Goal: Transaction & Acquisition: Purchase product/service

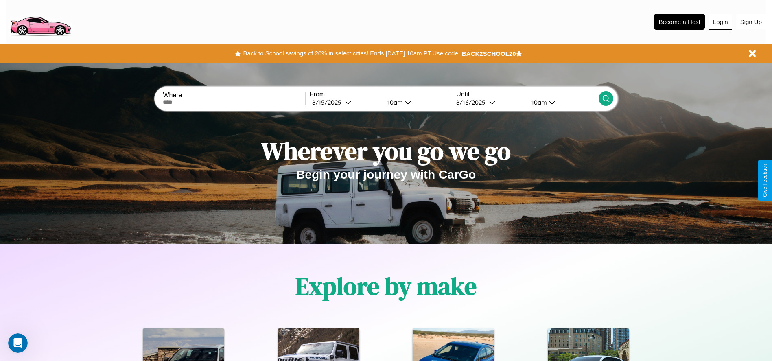
click at [721, 22] on button "Login" at bounding box center [720, 21] width 23 height 15
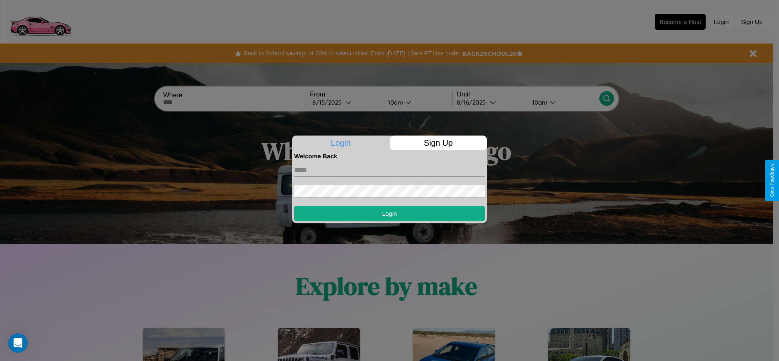
click at [389, 170] on input "text" at bounding box center [389, 170] width 191 height 13
type input "**********"
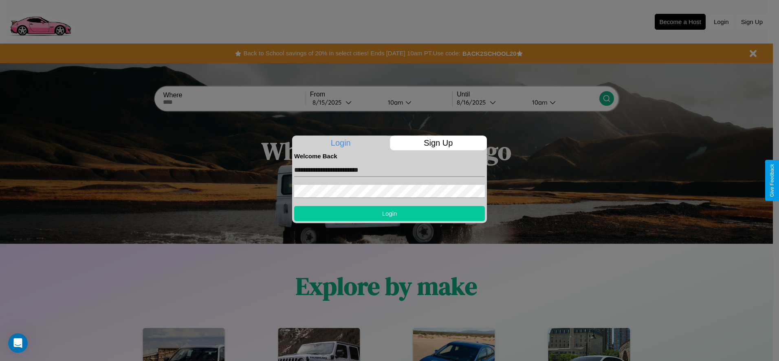
click at [389, 213] on button "Login" at bounding box center [389, 213] width 191 height 15
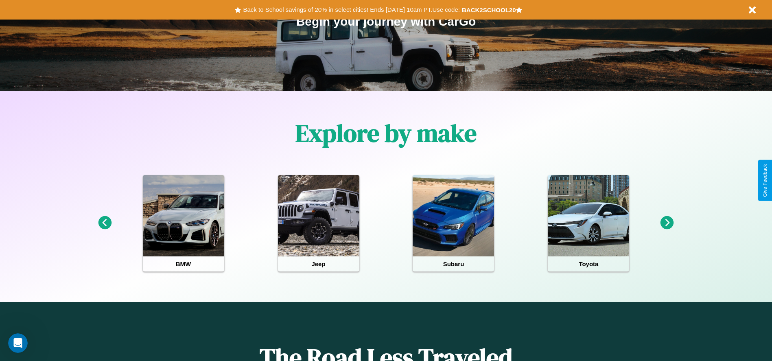
scroll to position [169, 0]
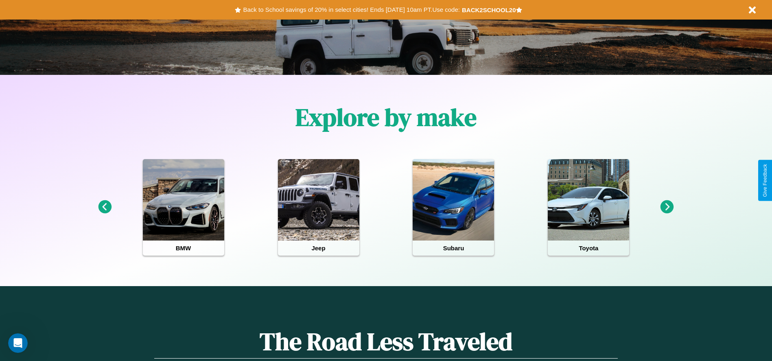
click at [667, 207] on icon at bounding box center [667, 206] width 13 height 13
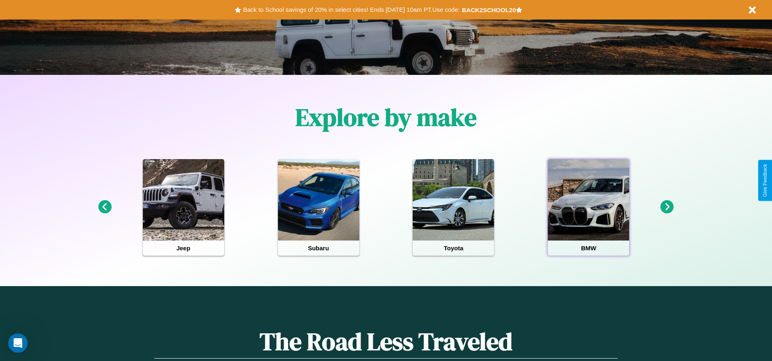
click at [589, 207] on div at bounding box center [588, 199] width 81 height 81
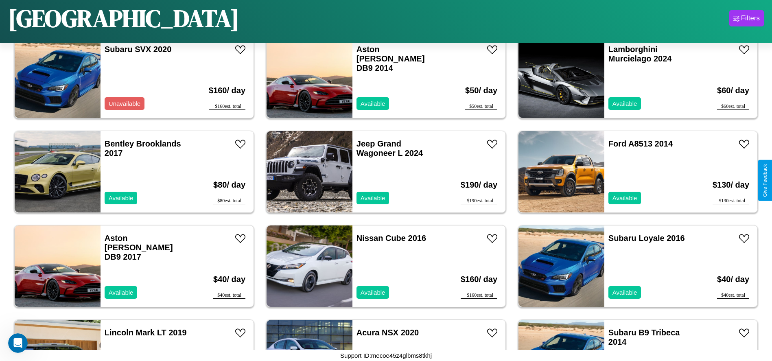
scroll to position [941, 0]
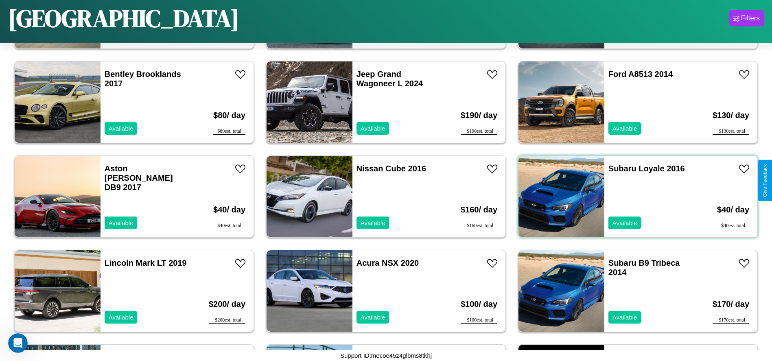
click at [633, 197] on div "Subaru Loyale 2016 Available" at bounding box center [652, 196] width 94 height 81
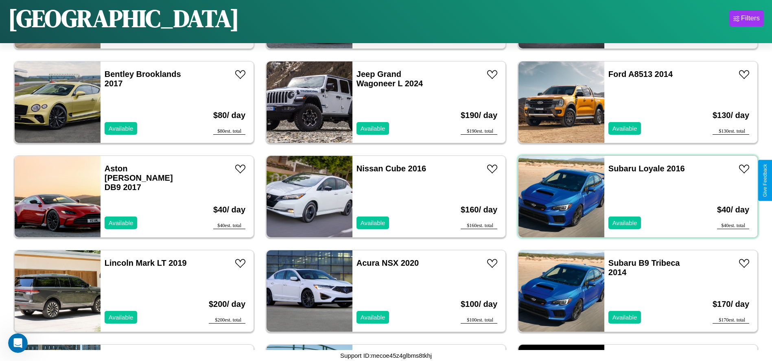
click at [633, 197] on div "Subaru Loyale 2016 Available" at bounding box center [652, 196] width 94 height 81
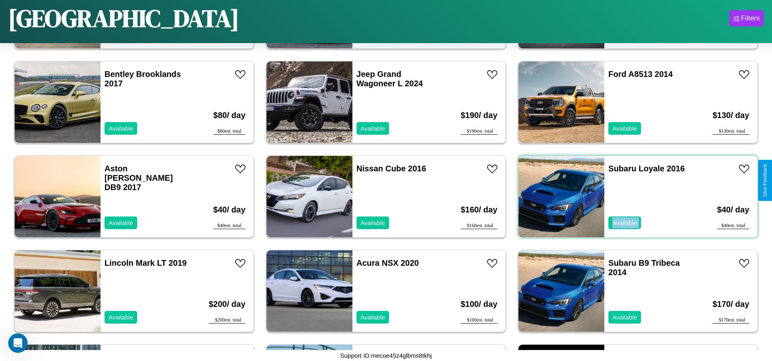
click at [633, 197] on div "Subaru Loyale 2016 Available" at bounding box center [652, 196] width 94 height 81
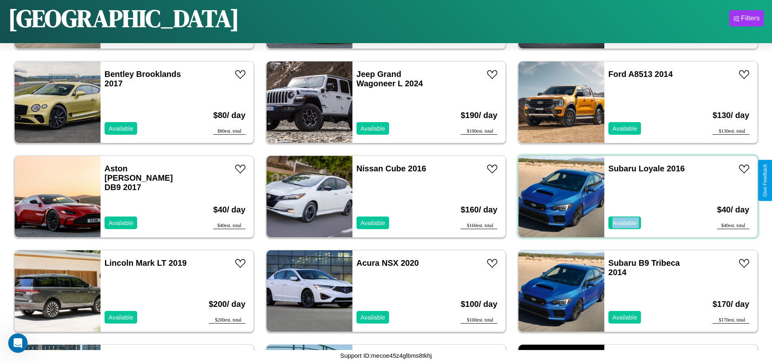
click at [633, 197] on div "Subaru Loyale 2016 Available" at bounding box center [652, 196] width 94 height 81
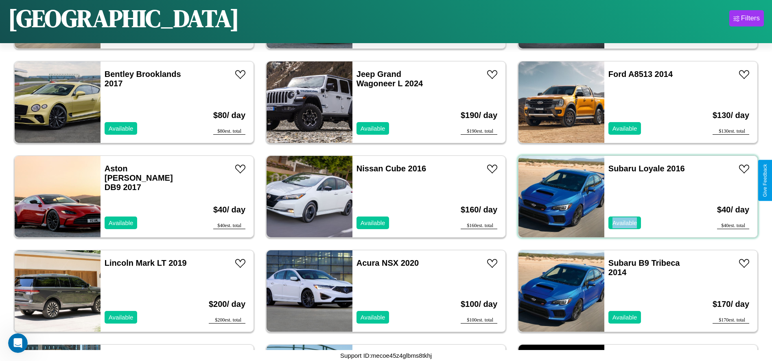
click at [633, 197] on div "Subaru Loyale 2016 Available" at bounding box center [652, 196] width 94 height 81
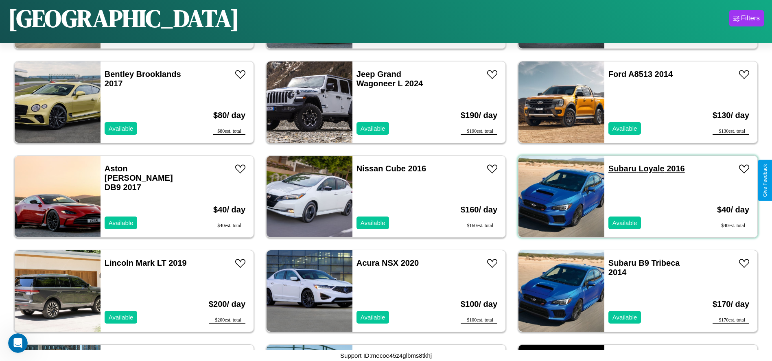
click at [618, 169] on link "Subaru Loyale 2016" at bounding box center [647, 168] width 77 height 9
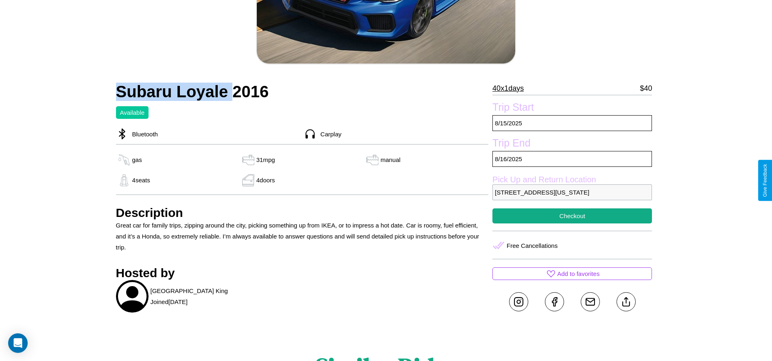
scroll to position [200, 0]
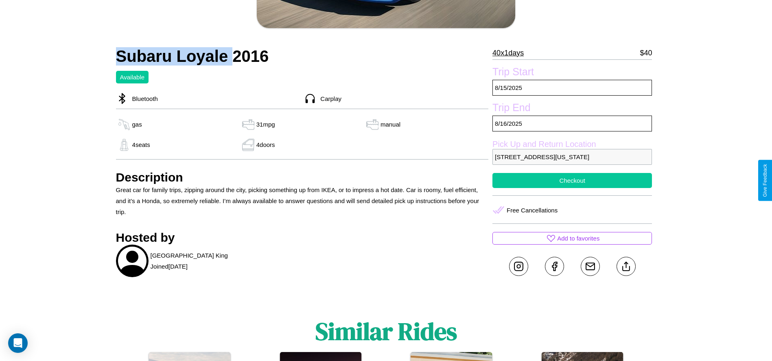
click at [572, 180] on button "Checkout" at bounding box center [573, 180] width 160 height 15
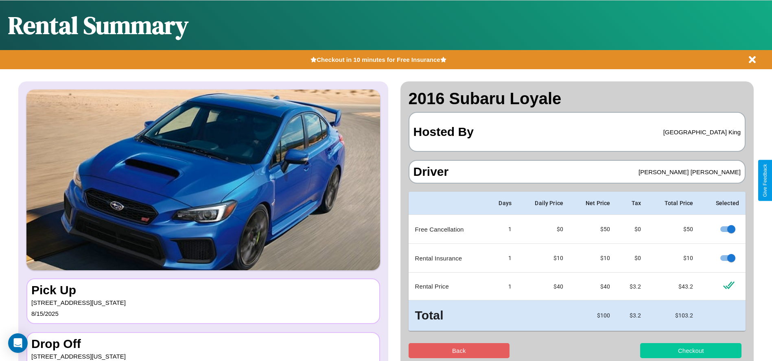
click at [691, 351] on button "Checkout" at bounding box center [690, 350] width 101 height 15
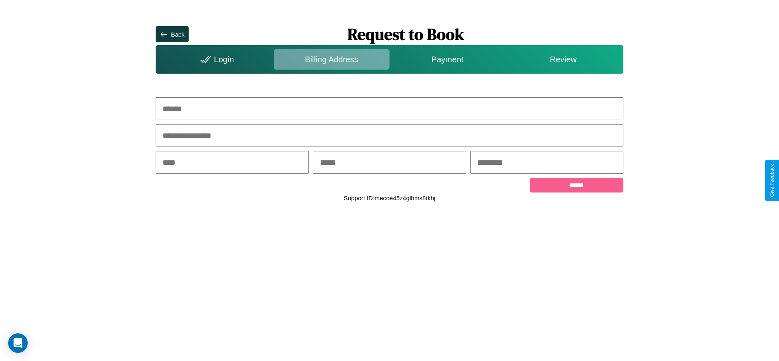
click at [389, 109] on input "text" at bounding box center [389, 108] width 467 height 23
type input "**********"
click at [232, 163] on input "text" at bounding box center [232, 162] width 153 height 23
type input "********"
click at [389, 163] on input "text" at bounding box center [389, 162] width 153 height 23
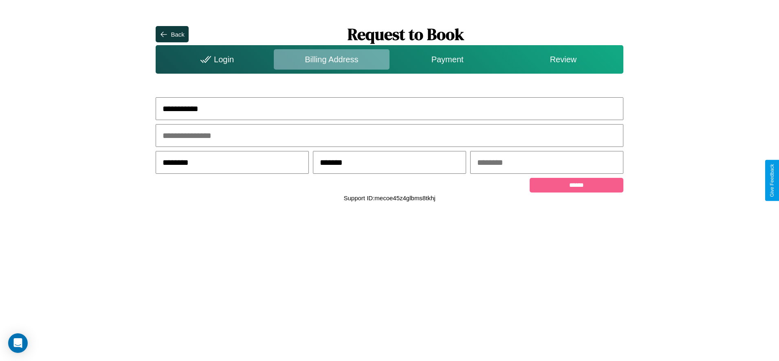
type input "*******"
click at [546, 163] on input "text" at bounding box center [546, 162] width 153 height 23
type input "*****"
click at [576, 186] on input "******" at bounding box center [575, 185] width 93 height 15
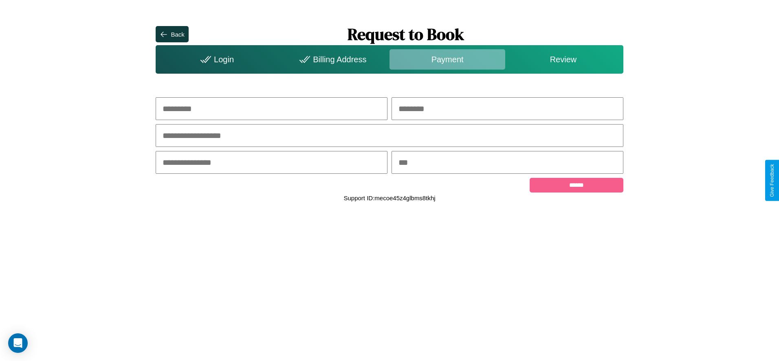
click at [271, 109] on input "text" at bounding box center [272, 108] width 232 height 23
type input "*********"
click at [507, 109] on input "text" at bounding box center [507, 108] width 232 height 23
type input "*******"
click at [389, 136] on input "text" at bounding box center [389, 135] width 467 height 23
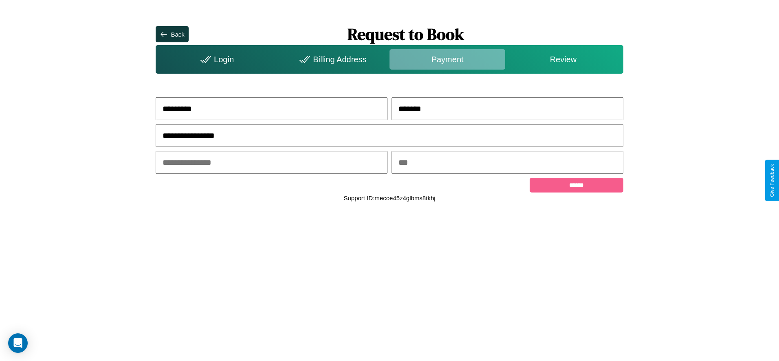
type input "**********"
click at [271, 163] on input "text" at bounding box center [272, 162] width 232 height 23
type input "*****"
click at [507, 163] on input "text" at bounding box center [507, 162] width 232 height 23
type input "***"
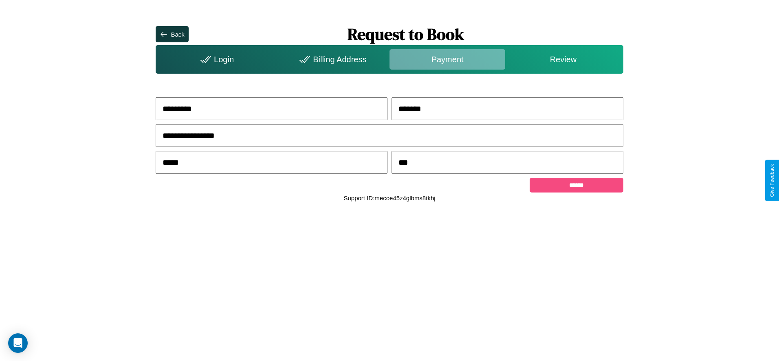
click at [576, 186] on input "******" at bounding box center [575, 185] width 93 height 15
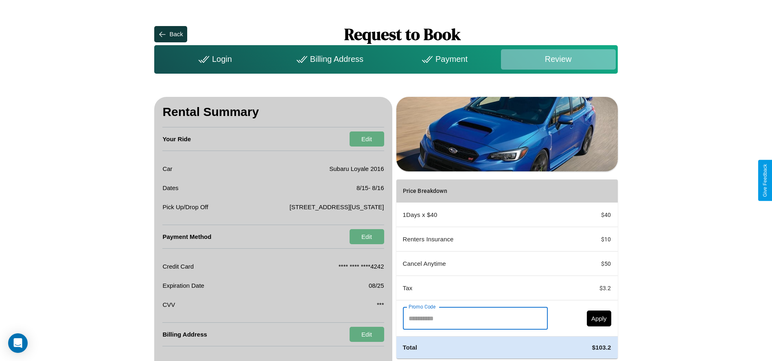
click at [473, 318] on input "Promo Code" at bounding box center [471, 318] width 136 height 23
type input "**********"
click at [599, 318] on button "Apply" at bounding box center [599, 319] width 24 height 16
click at [329, 59] on div "Billing Address" at bounding box center [328, 59] width 115 height 20
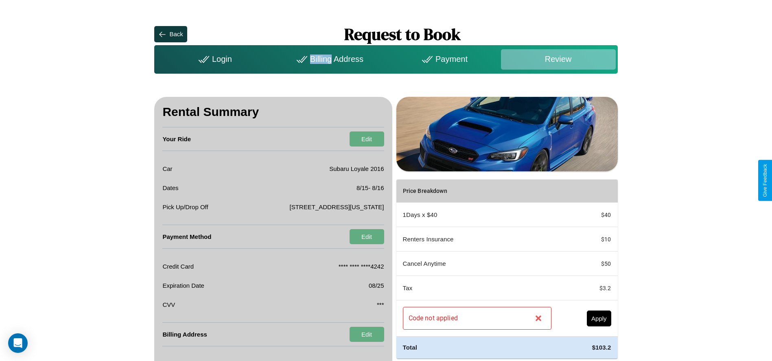
click at [329, 59] on div "Billing Address" at bounding box center [328, 59] width 115 height 20
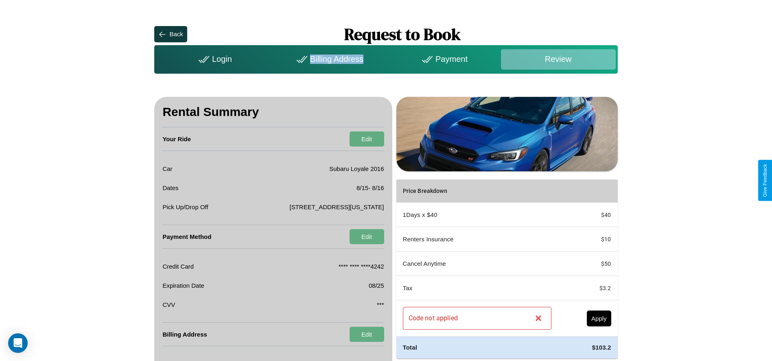
click at [329, 59] on div "Billing Address" at bounding box center [328, 59] width 115 height 20
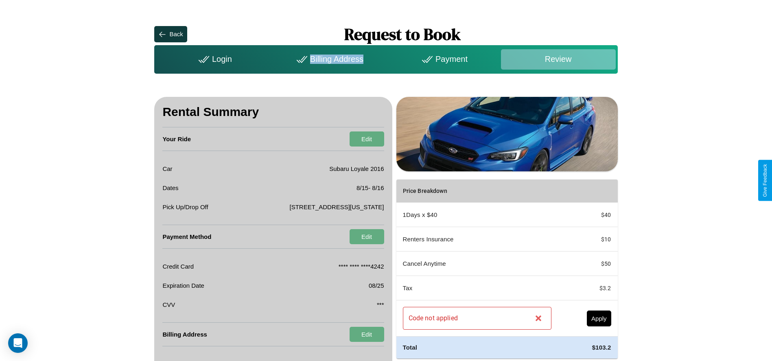
click at [329, 59] on div "Billing Address" at bounding box center [328, 59] width 115 height 20
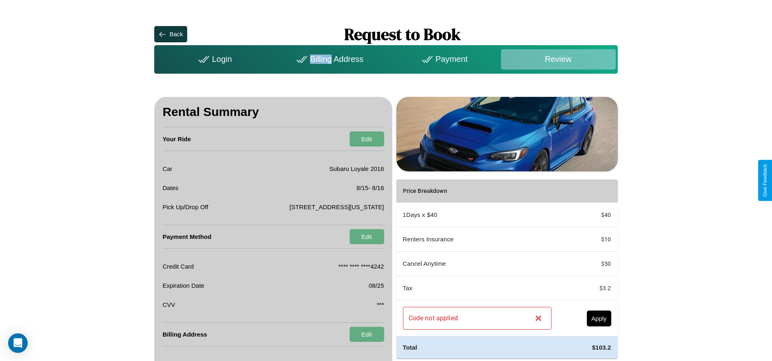
click at [329, 59] on div "Billing Address" at bounding box center [328, 59] width 115 height 20
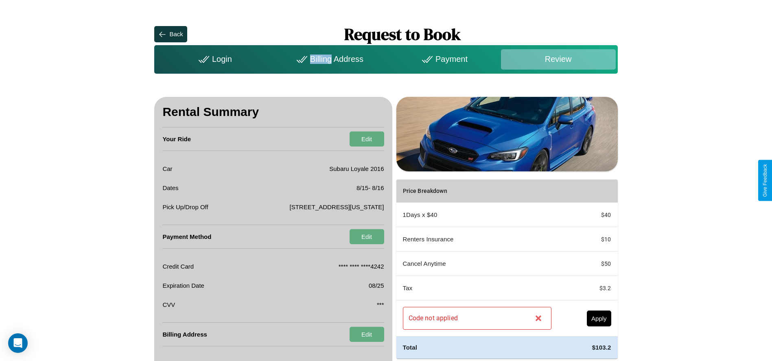
click at [329, 59] on div "Billing Address" at bounding box center [328, 59] width 115 height 20
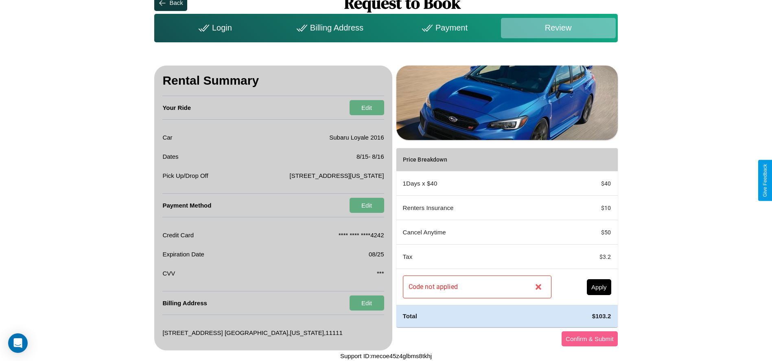
scroll to position [32, 0]
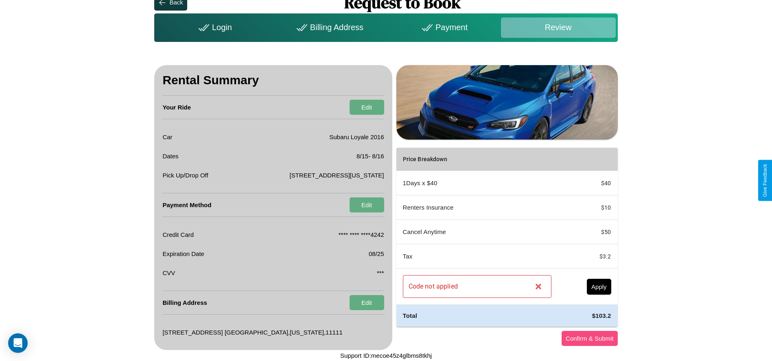
click at [590, 338] on button "Confirm & Submit" at bounding box center [590, 338] width 56 height 15
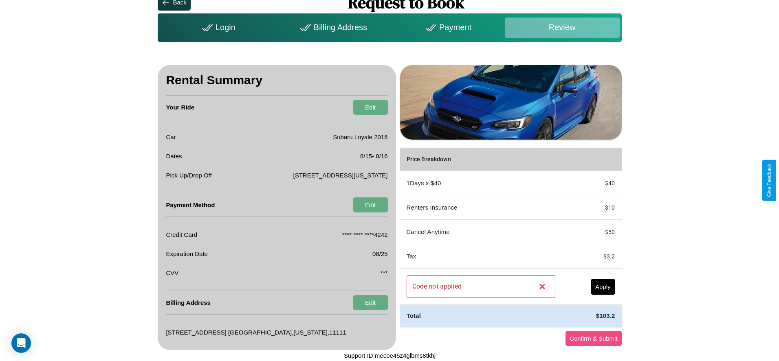
scroll to position [0, 0]
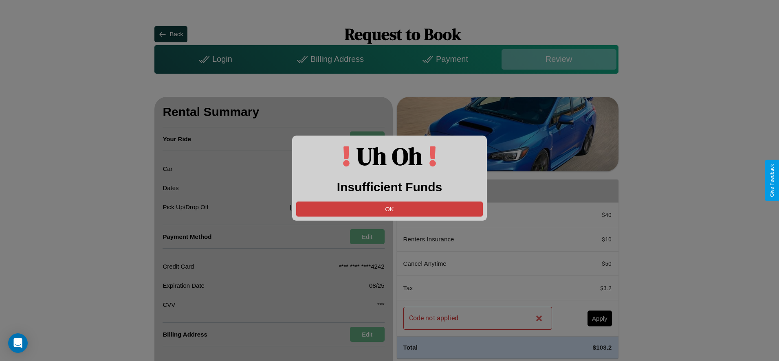
click at [389, 209] on button "OK" at bounding box center [389, 209] width 186 height 15
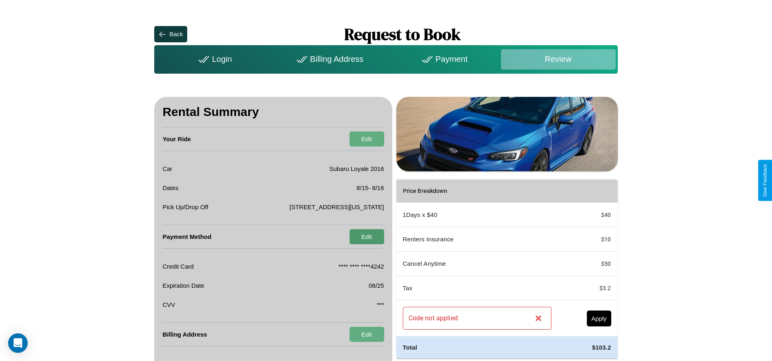
click at [367, 237] on button "Edit" at bounding box center [367, 236] width 35 height 15
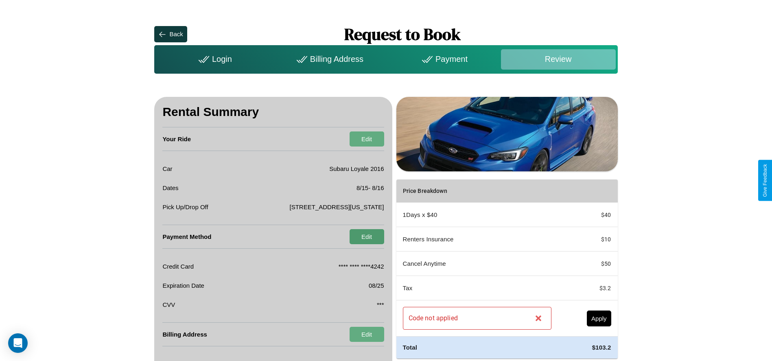
click at [367, 237] on button "Edit" at bounding box center [367, 236] width 35 height 15
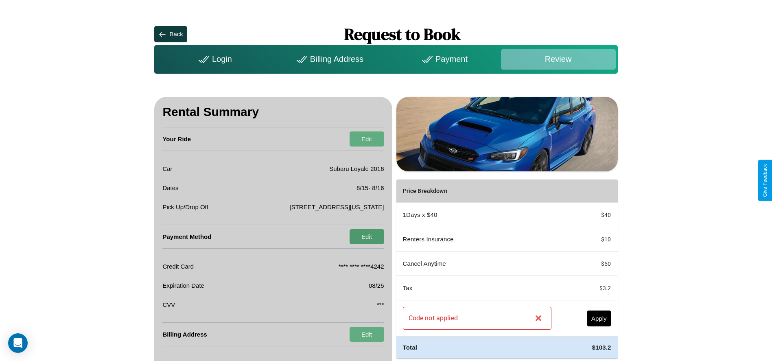
click at [367, 237] on button "Edit" at bounding box center [367, 236] width 35 height 15
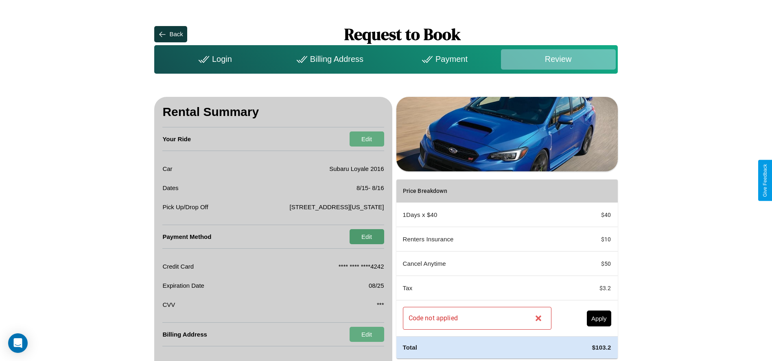
click at [367, 237] on button "Edit" at bounding box center [367, 236] width 35 height 15
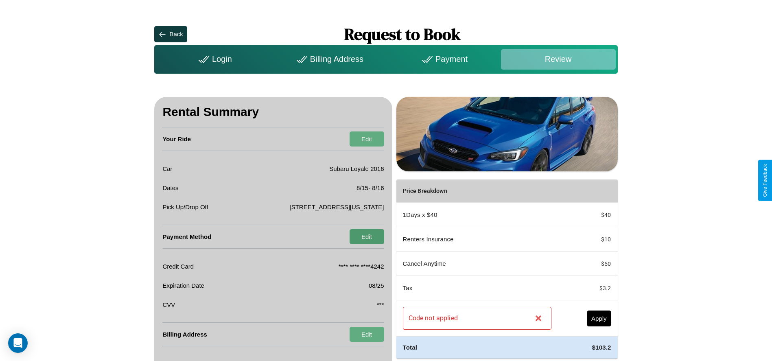
click at [367, 237] on button "Edit" at bounding box center [367, 236] width 35 height 15
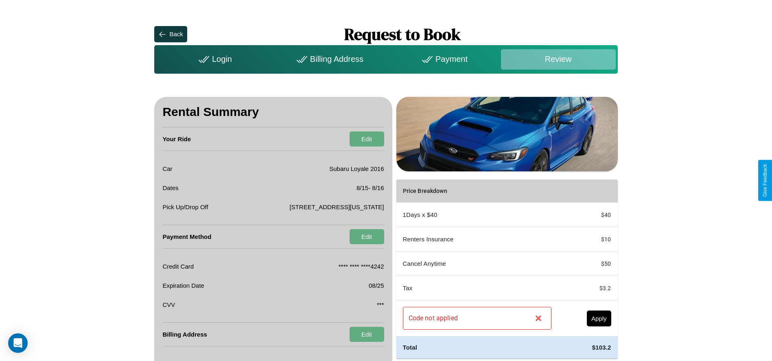
click at [329, 59] on div "Billing Address" at bounding box center [328, 59] width 115 height 20
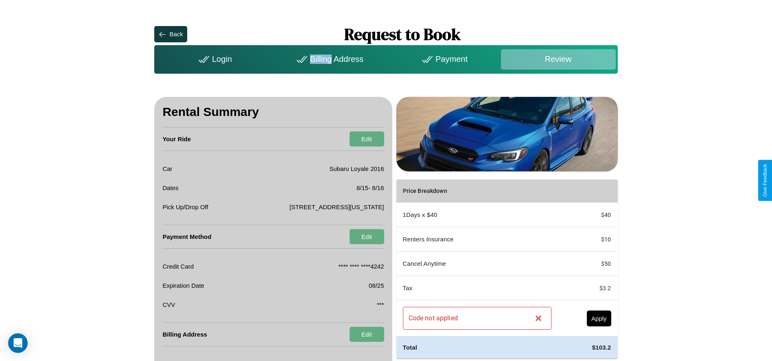
click at [329, 59] on div "Billing Address" at bounding box center [328, 59] width 115 height 20
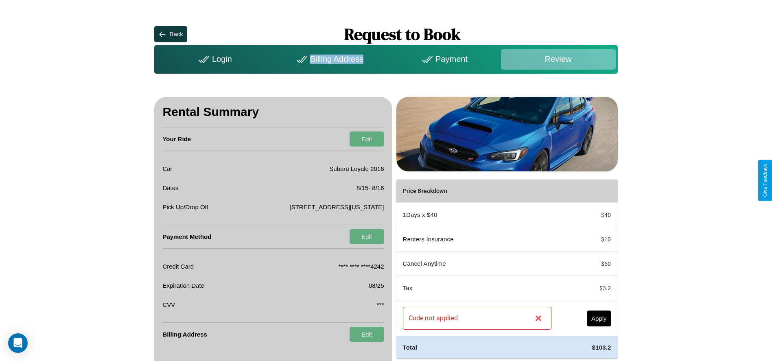
click at [329, 59] on div "Billing Address" at bounding box center [328, 59] width 115 height 20
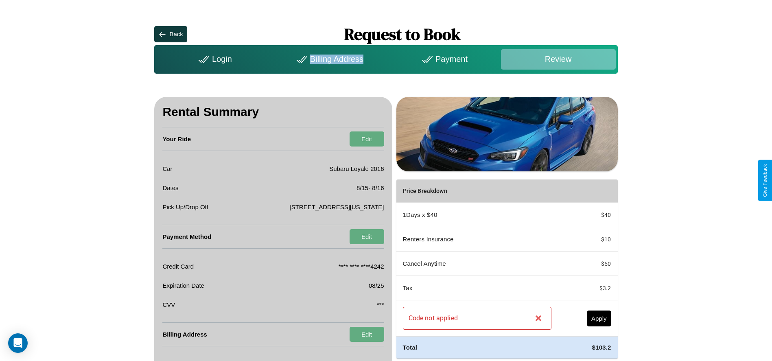
click at [329, 59] on div "Billing Address" at bounding box center [328, 59] width 115 height 20
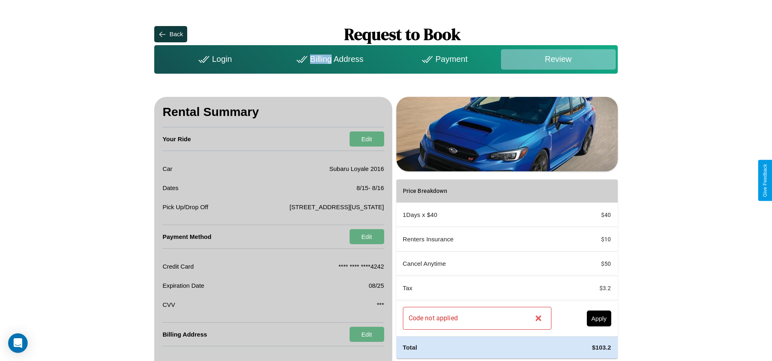
click at [329, 59] on div "Billing Address" at bounding box center [328, 59] width 115 height 20
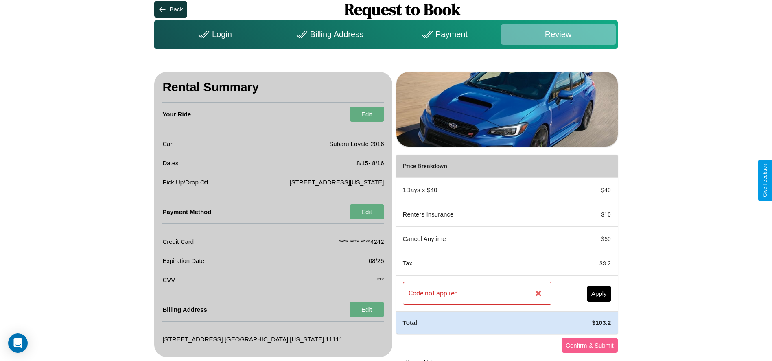
scroll to position [32, 0]
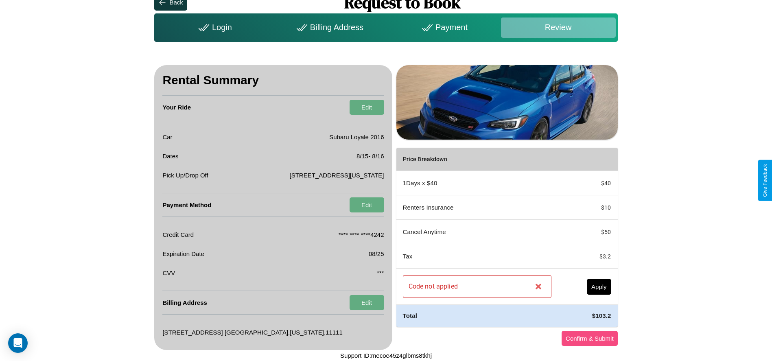
click at [590, 338] on button "Confirm & Submit" at bounding box center [590, 338] width 56 height 15
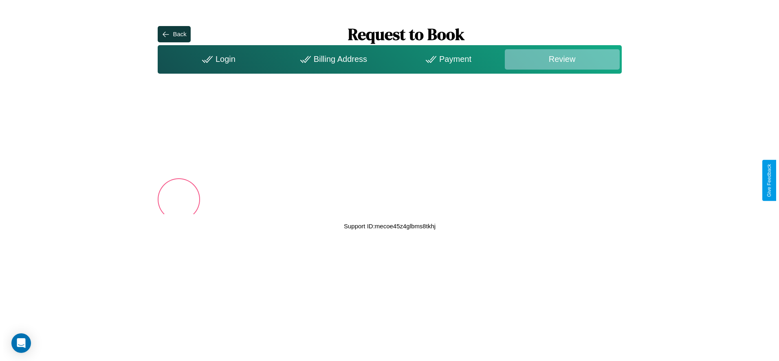
scroll to position [0, 0]
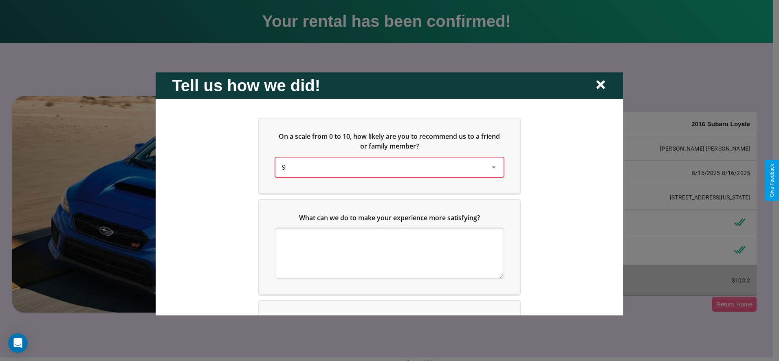
click at [387, 167] on div "9" at bounding box center [383, 167] width 202 height 10
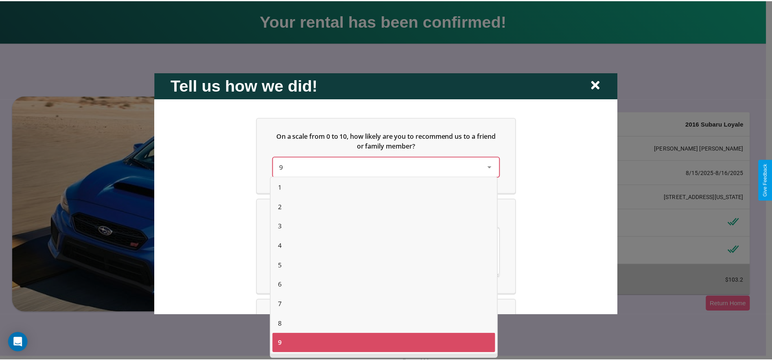
scroll to position [5, 0]
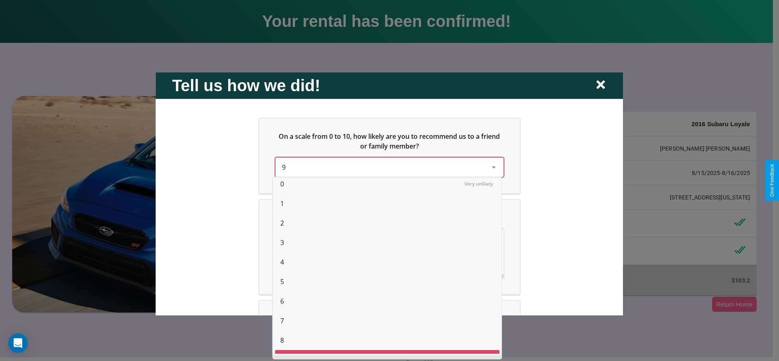
click at [282, 184] on span "0" at bounding box center [282, 184] width 4 height 10
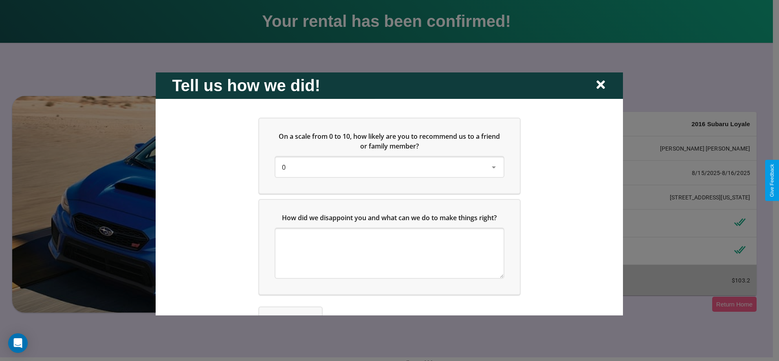
click at [600, 85] on icon at bounding box center [600, 85] width 9 height 9
